Goal: Information Seeking & Learning: Learn about a topic

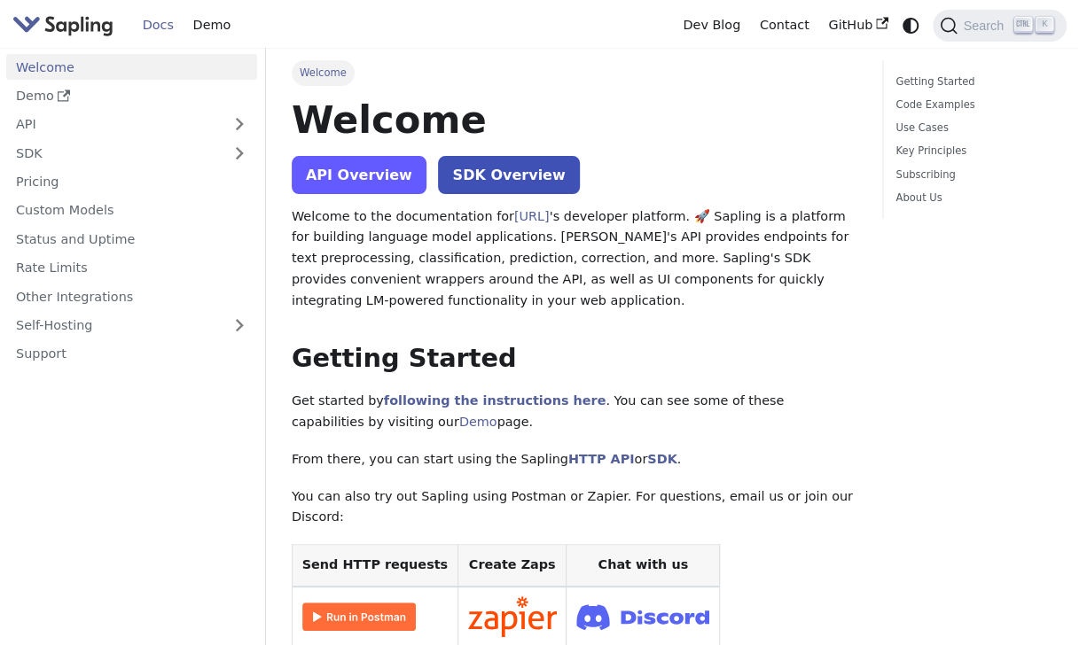
click at [366, 184] on link "API Overview" at bounding box center [359, 175] width 135 height 38
